Goal: Task Accomplishment & Management: Use online tool/utility

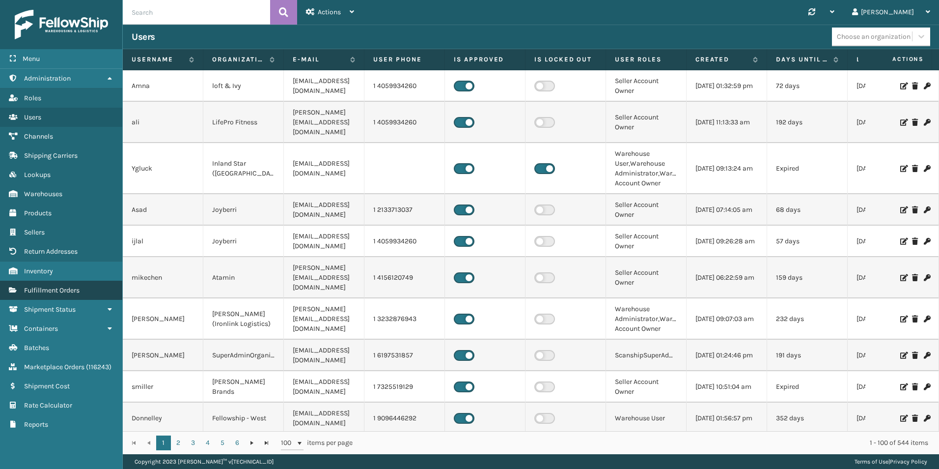
click at [73, 285] on link "Fulfillment Orders" at bounding box center [61, 289] width 122 height 19
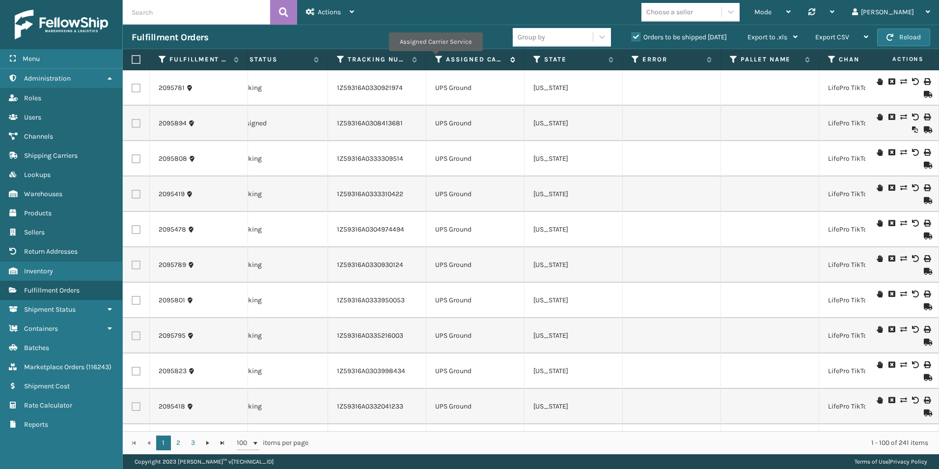
click at [435, 58] on icon at bounding box center [439, 59] width 8 height 9
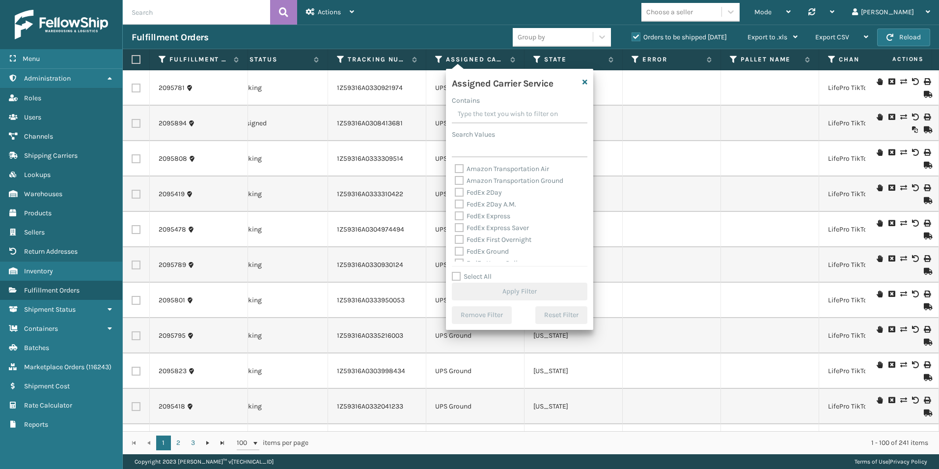
click at [452, 274] on label "Select All" at bounding box center [472, 276] width 40 height 8
click at [452, 272] on input "Select All" at bounding box center [525, 271] width 147 height 1
checkbox input "true"
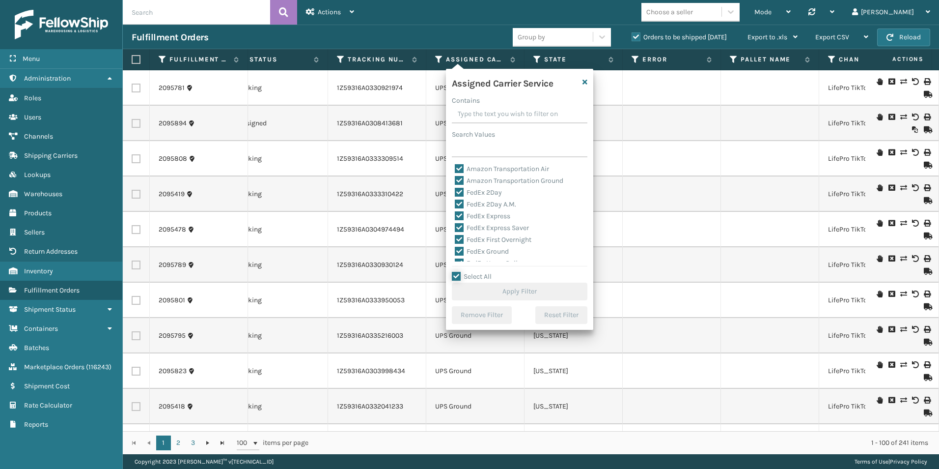
checkbox input "true"
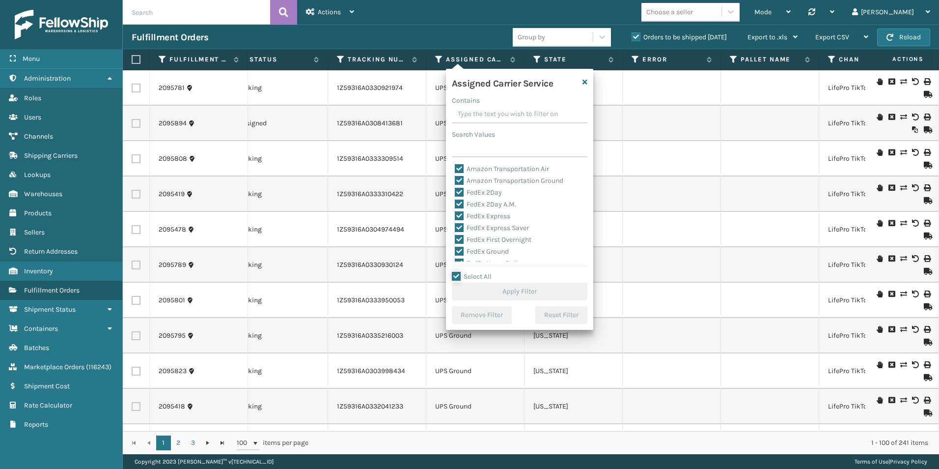
checkbox input "true"
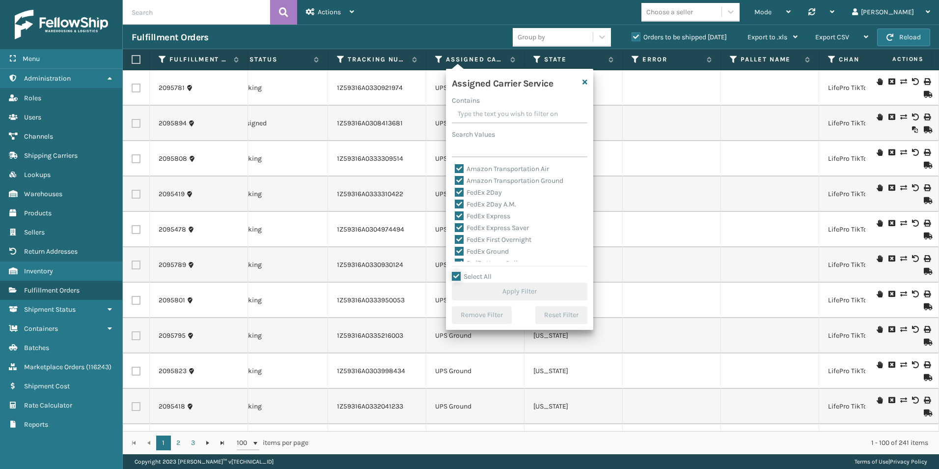
checkbox input "true"
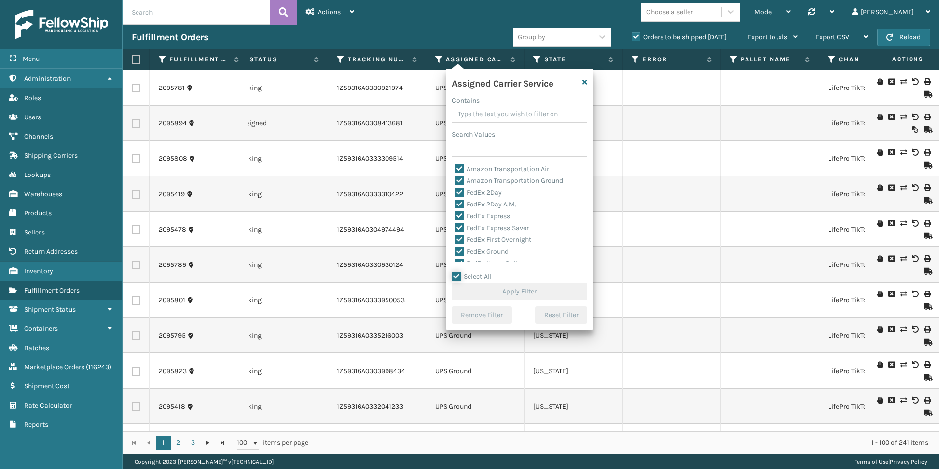
checkbox input "true"
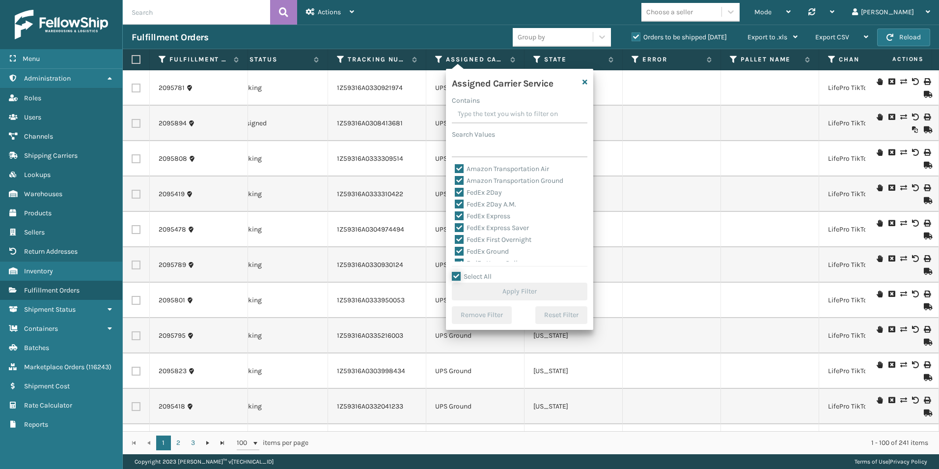
checkbox input "true"
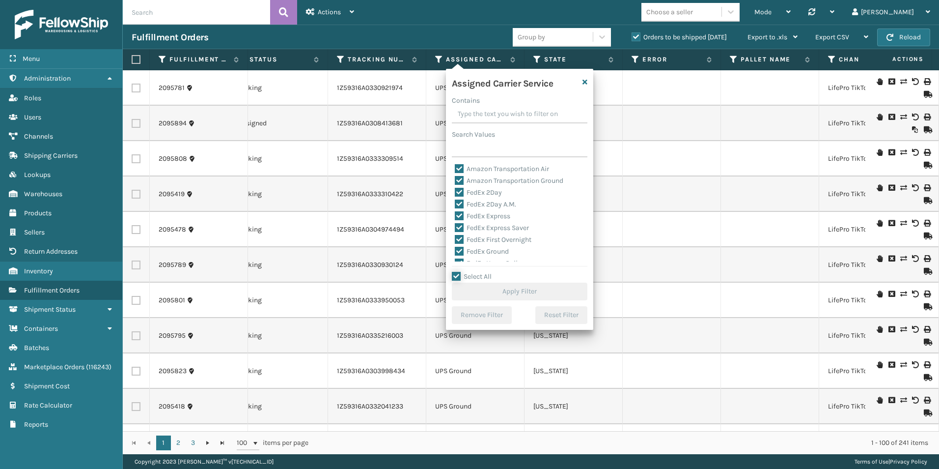
checkbox input "true"
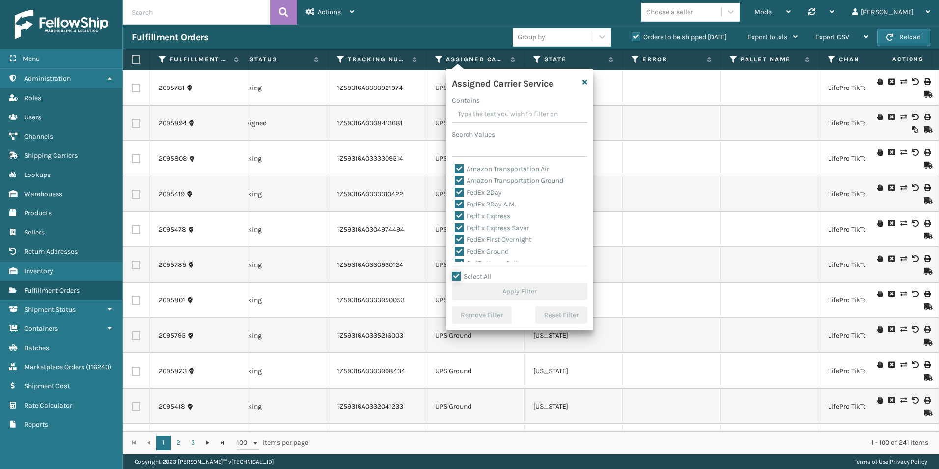
checkbox input "true"
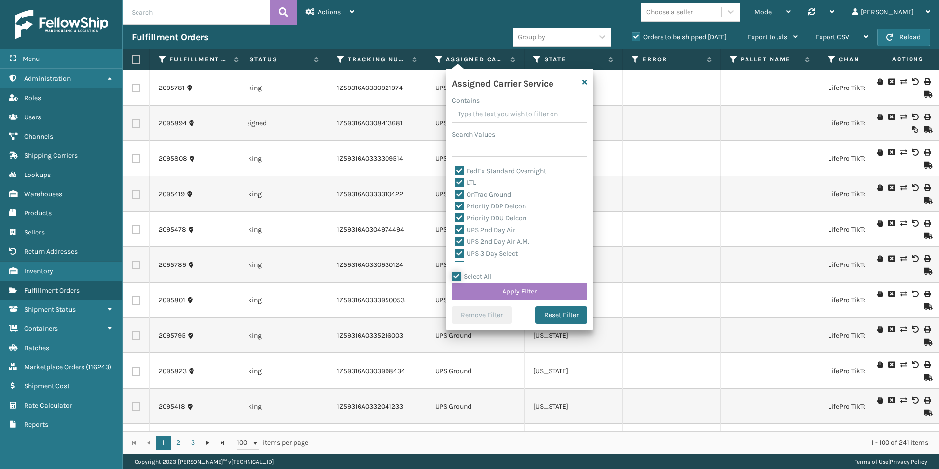
scroll to position [110, 0]
click at [460, 199] on label "LTL" at bounding box center [466, 200] width 22 height 8
click at [455, 199] on input "LTL" at bounding box center [455, 198] width 0 height 6
checkbox input "false"
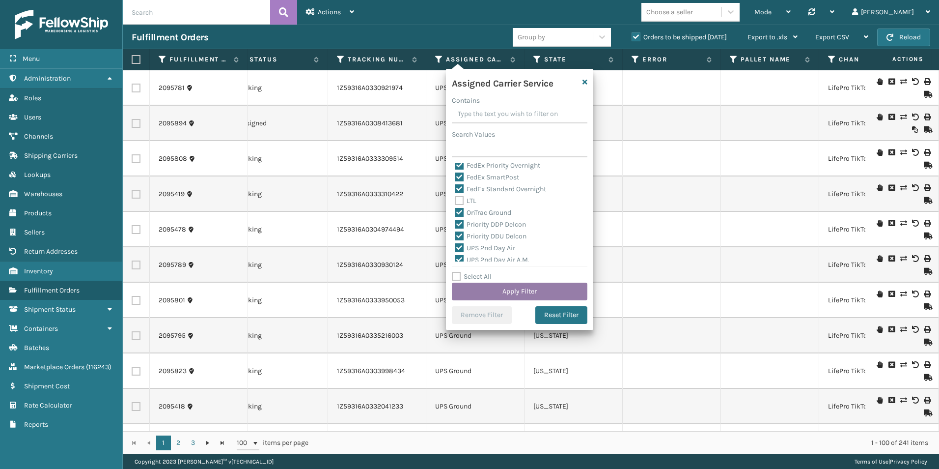
click at [518, 291] on button "Apply Filter" at bounding box center [520, 291] width 136 height 18
